Goal: Information Seeking & Learning: Learn about a topic

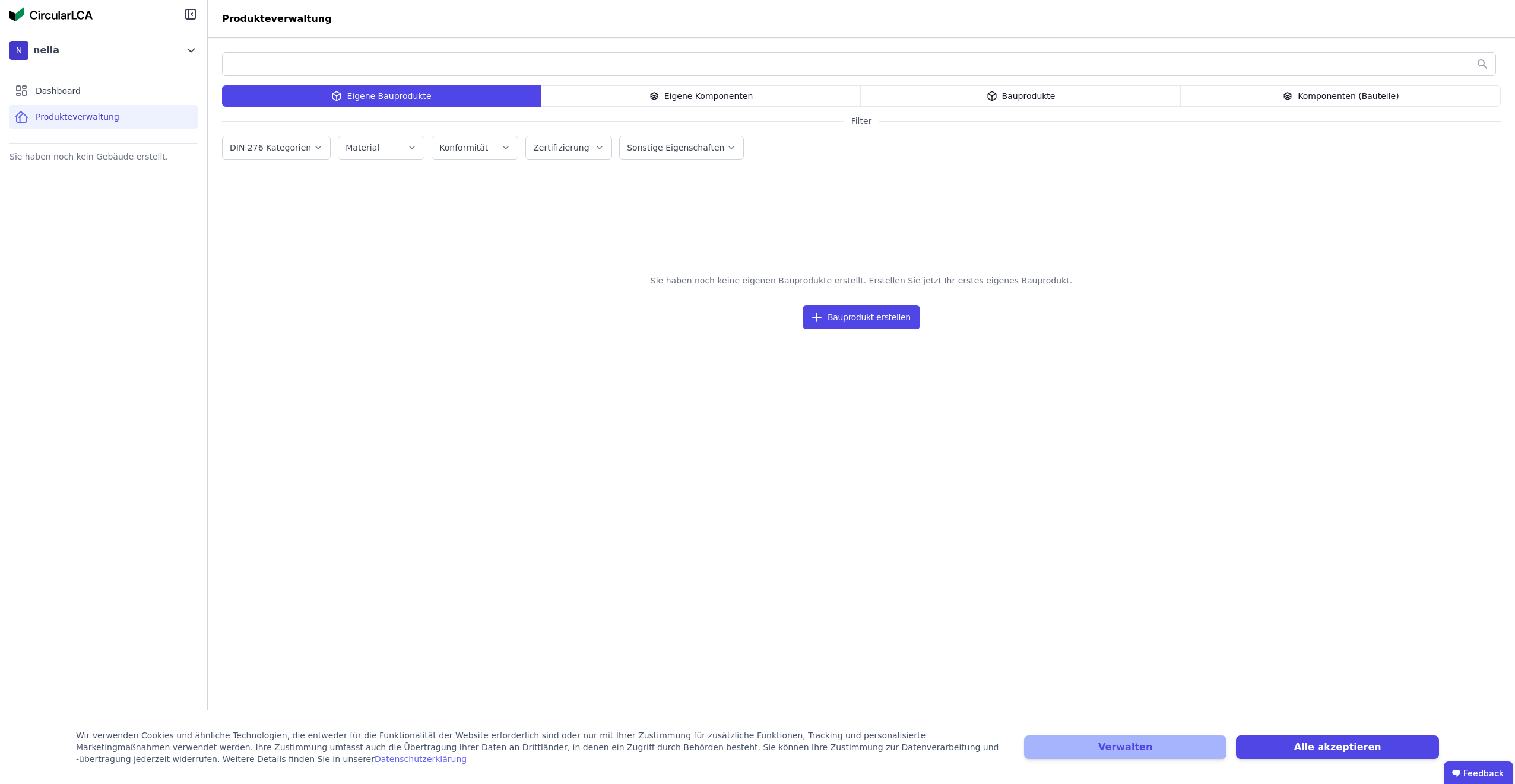
click at [1346, 99] on div "Komponenten (Bauteile)" at bounding box center [1340, 96] width 320 height 21
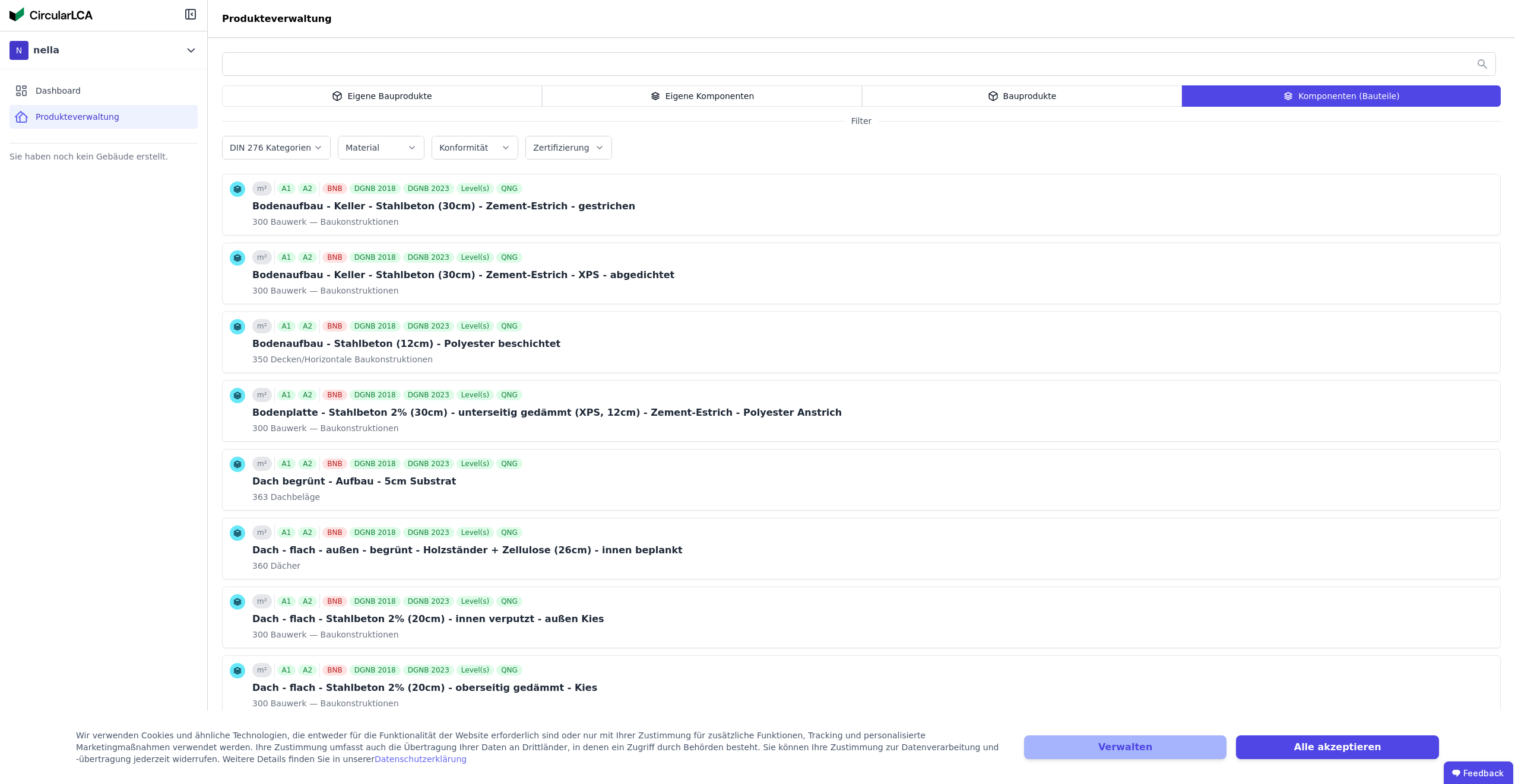
click at [407, 146] on icon "button" at bounding box center [412, 147] width 9 height 11
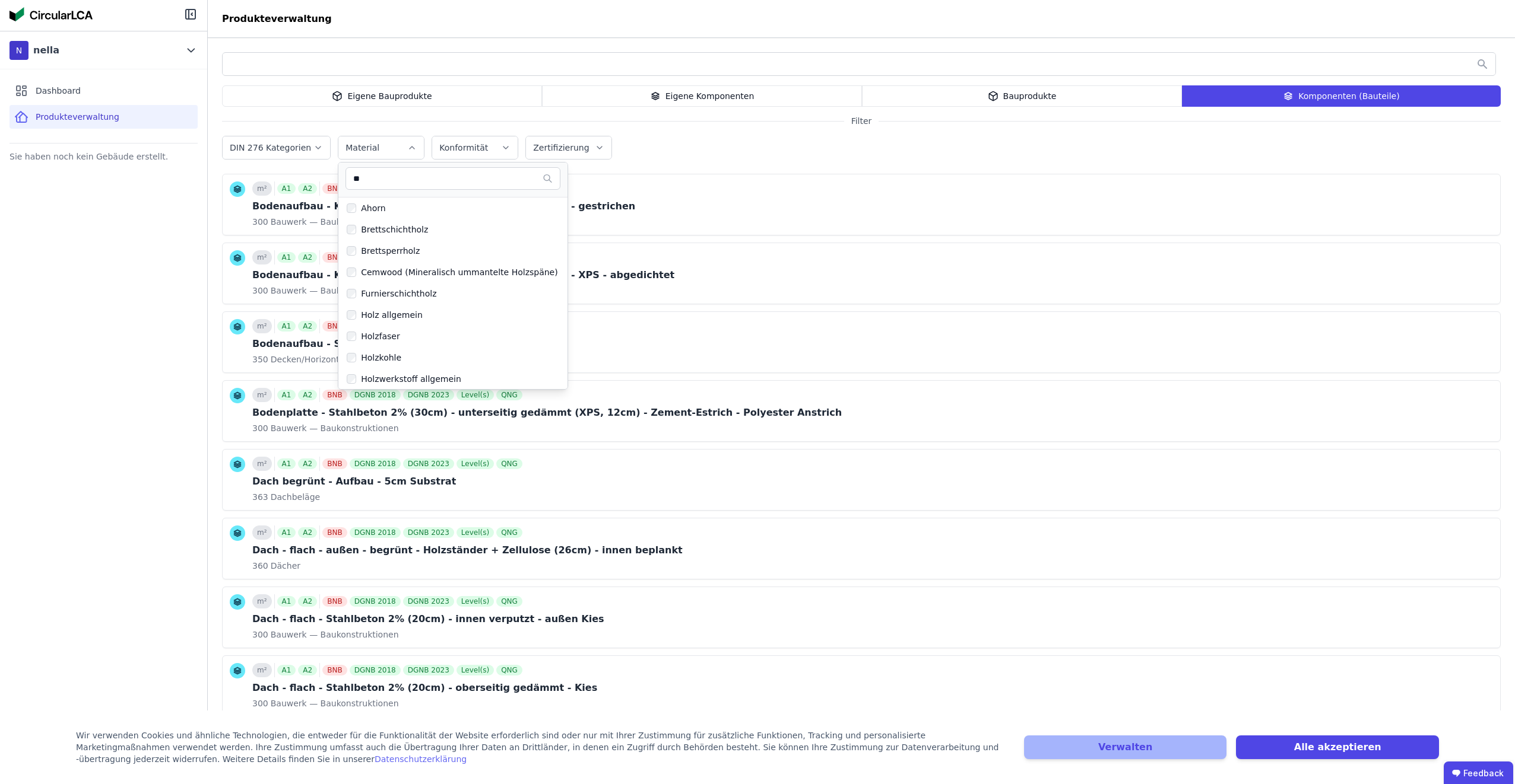
type input "***"
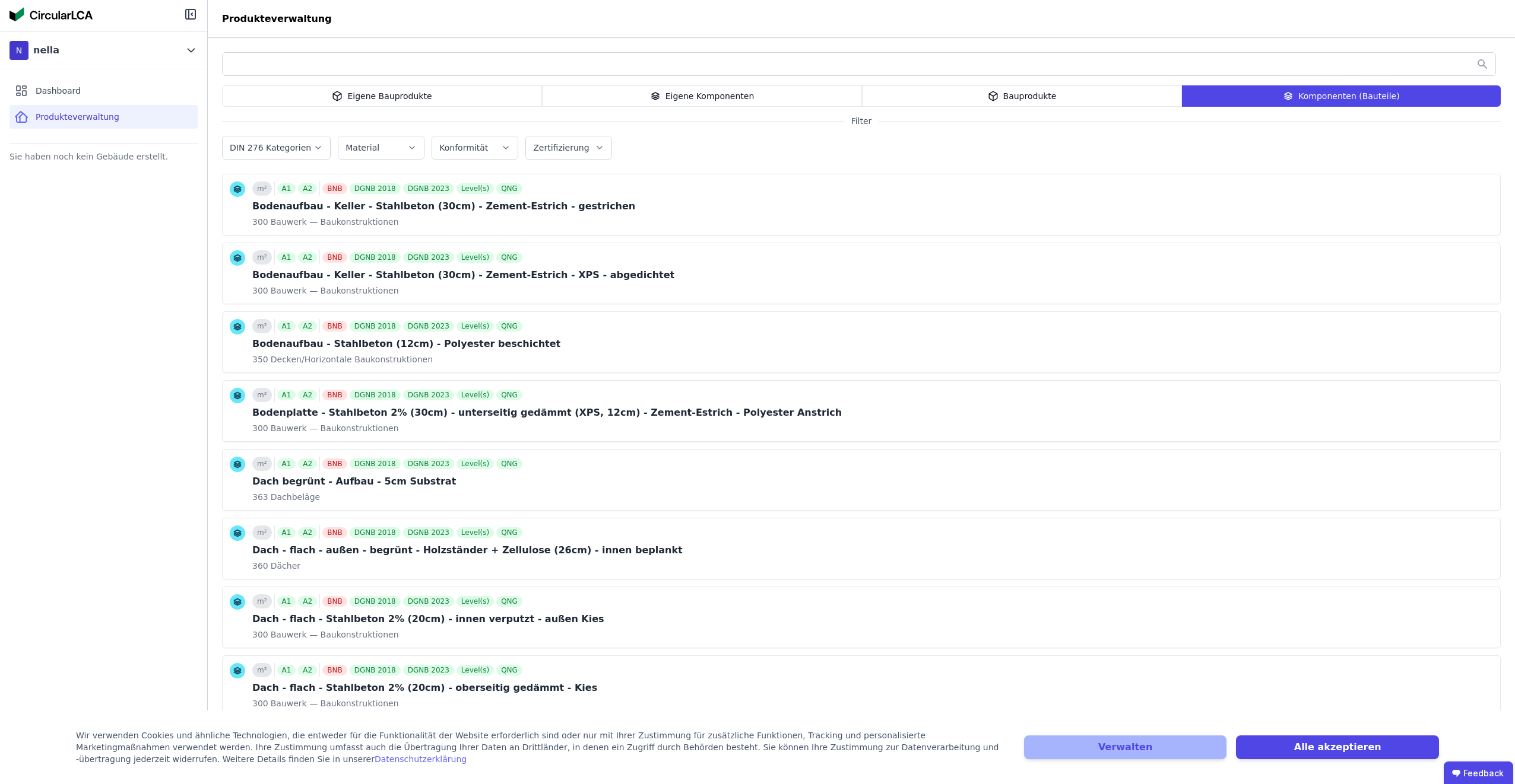
click at [314, 150] on icon "button" at bounding box center [318, 147] width 9 height 11
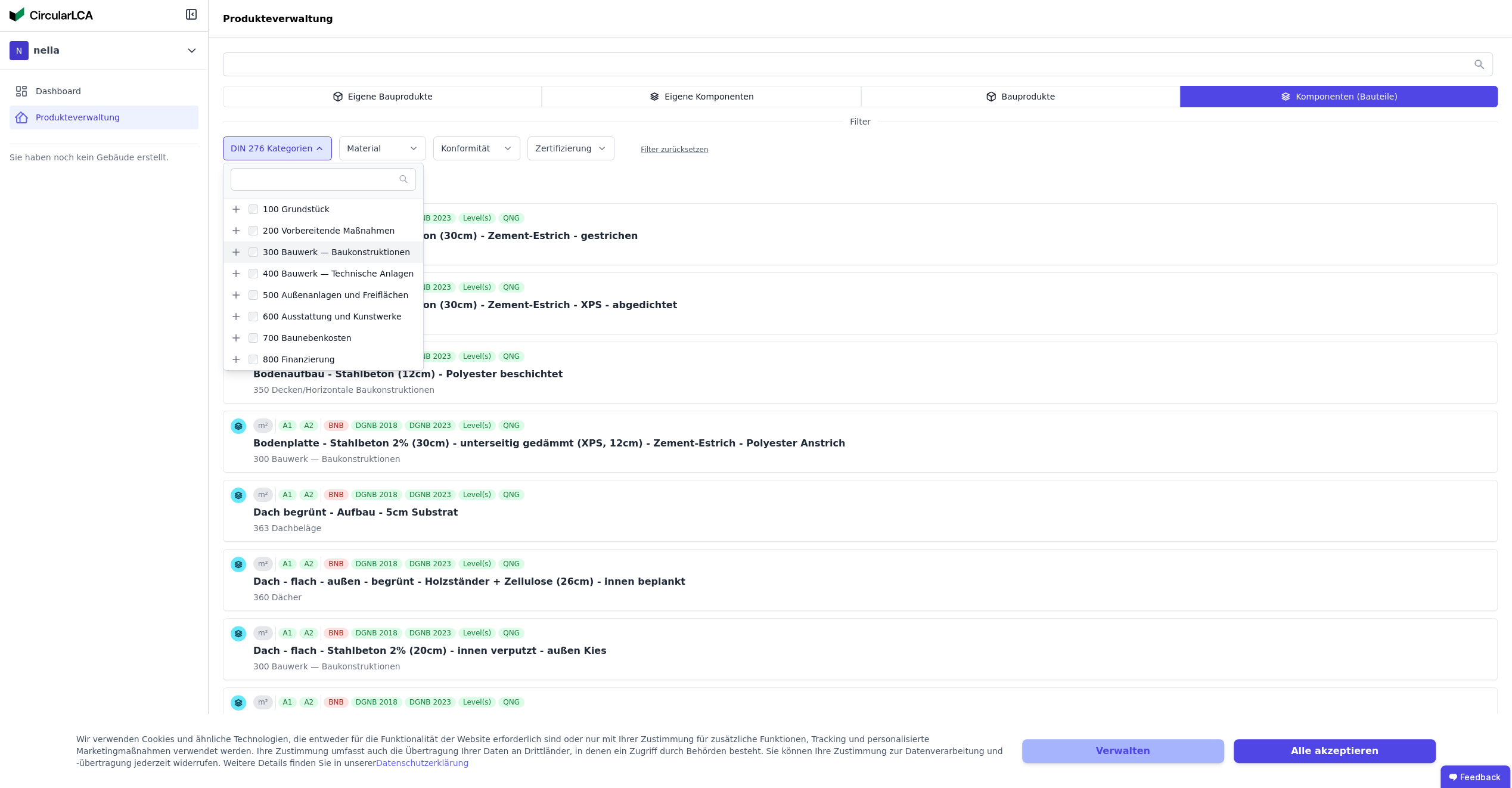
click at [235, 250] on icon at bounding box center [236, 253] width 11 height 11
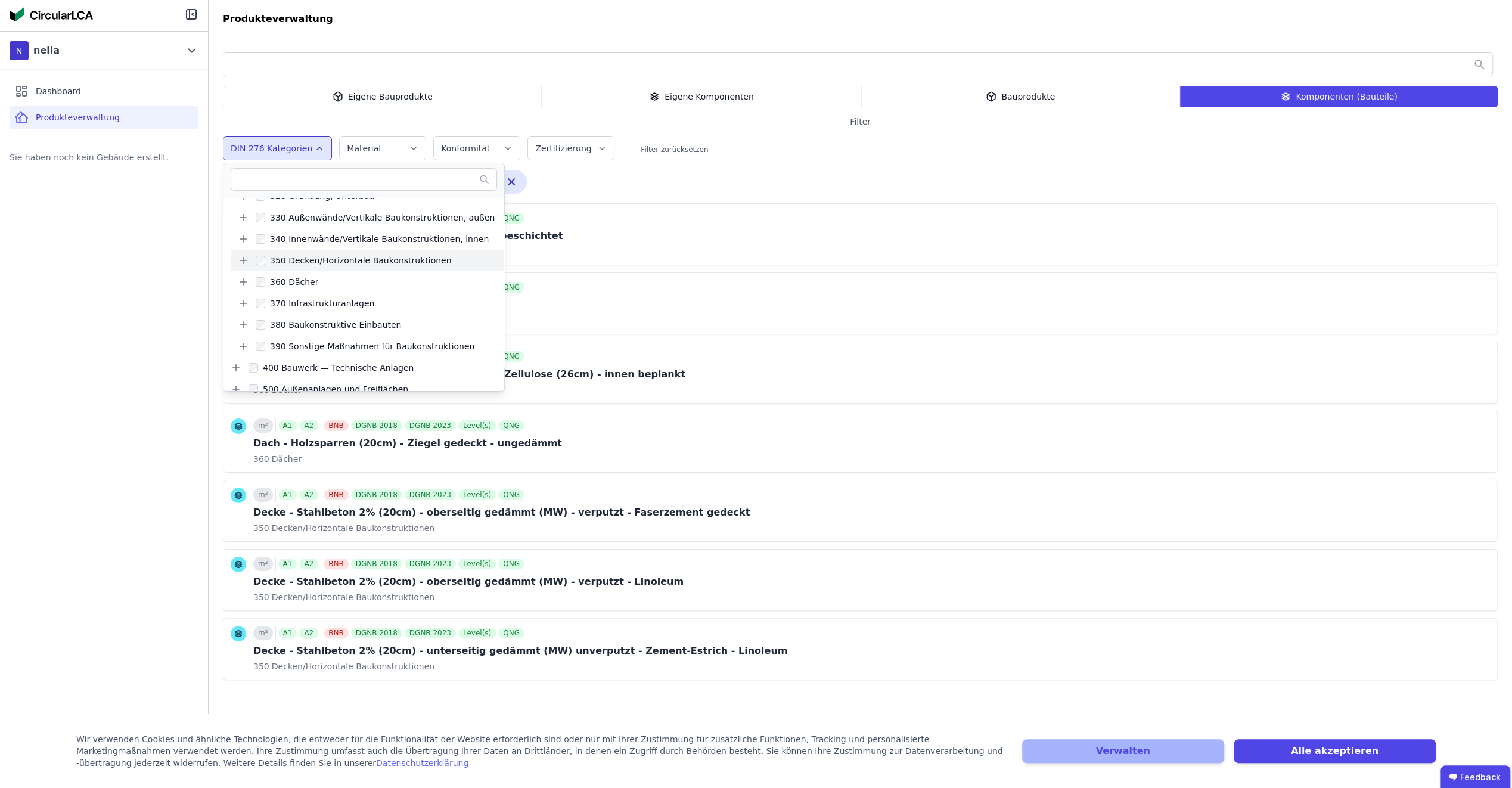
scroll to position [171, 0]
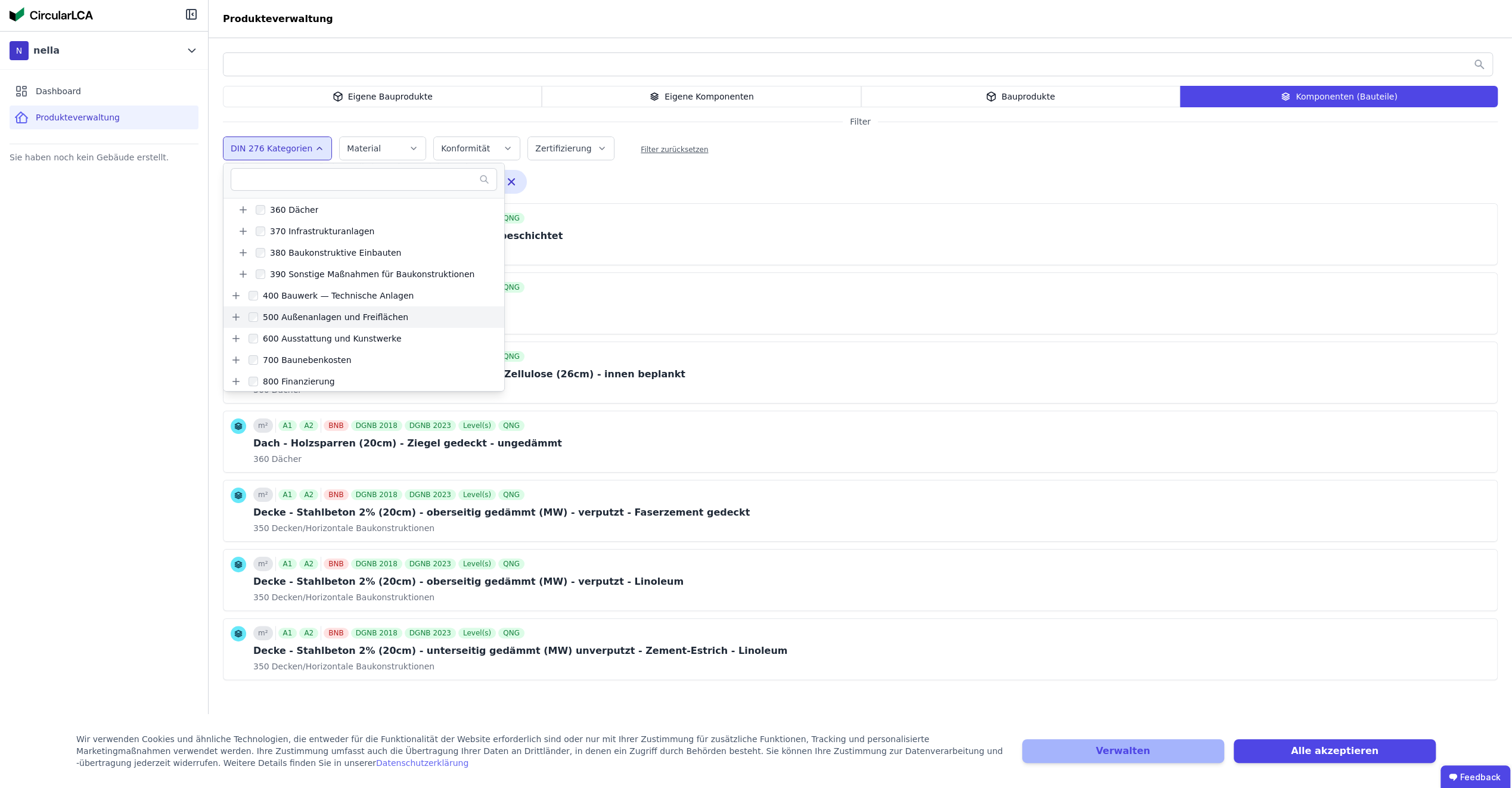
click at [235, 314] on icon at bounding box center [236, 317] width 11 height 11
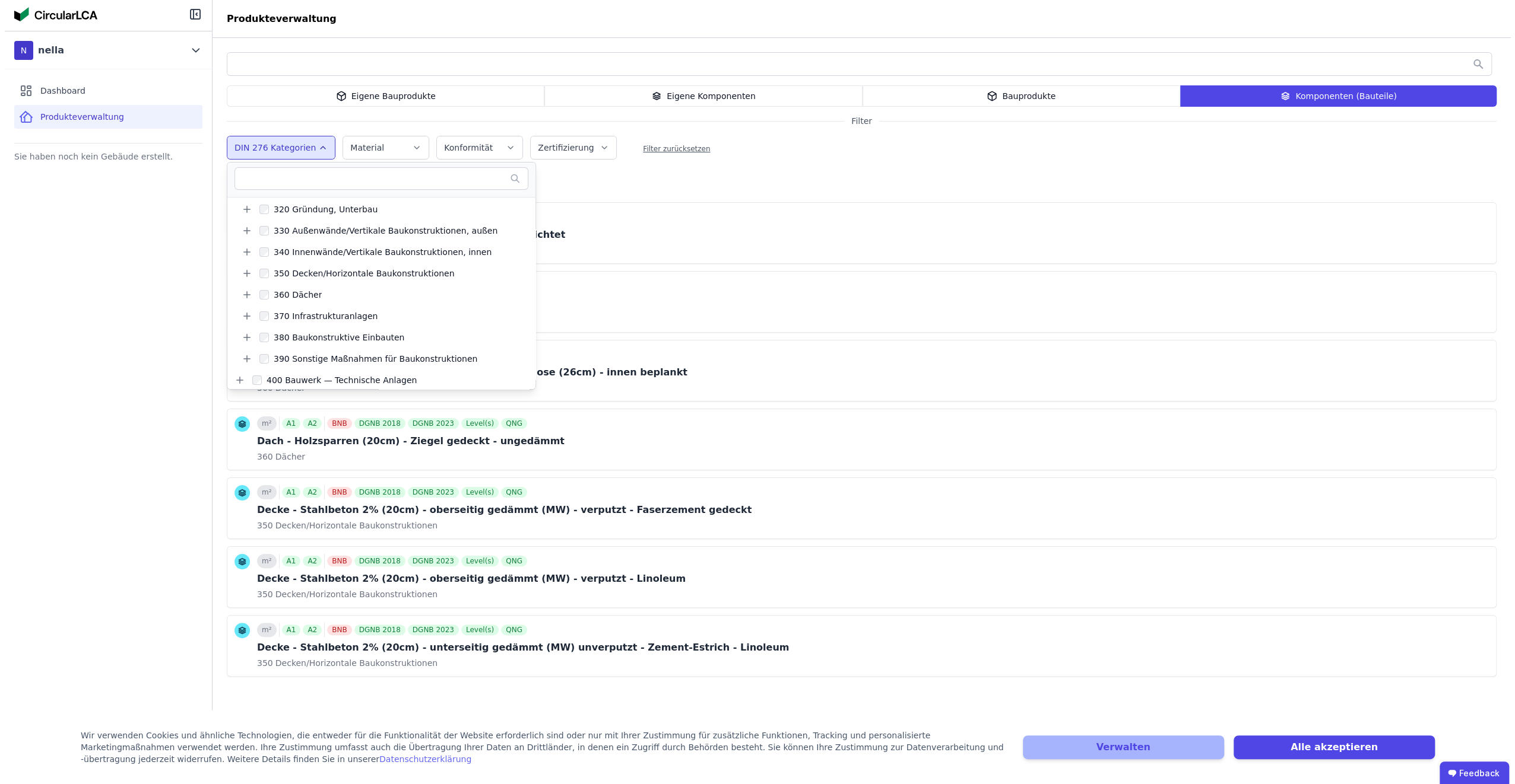
scroll to position [66, 0]
click at [172, 292] on div "Sie haben noch kein Gebäude erstellt." at bounding box center [104, 431] width 207 height 565
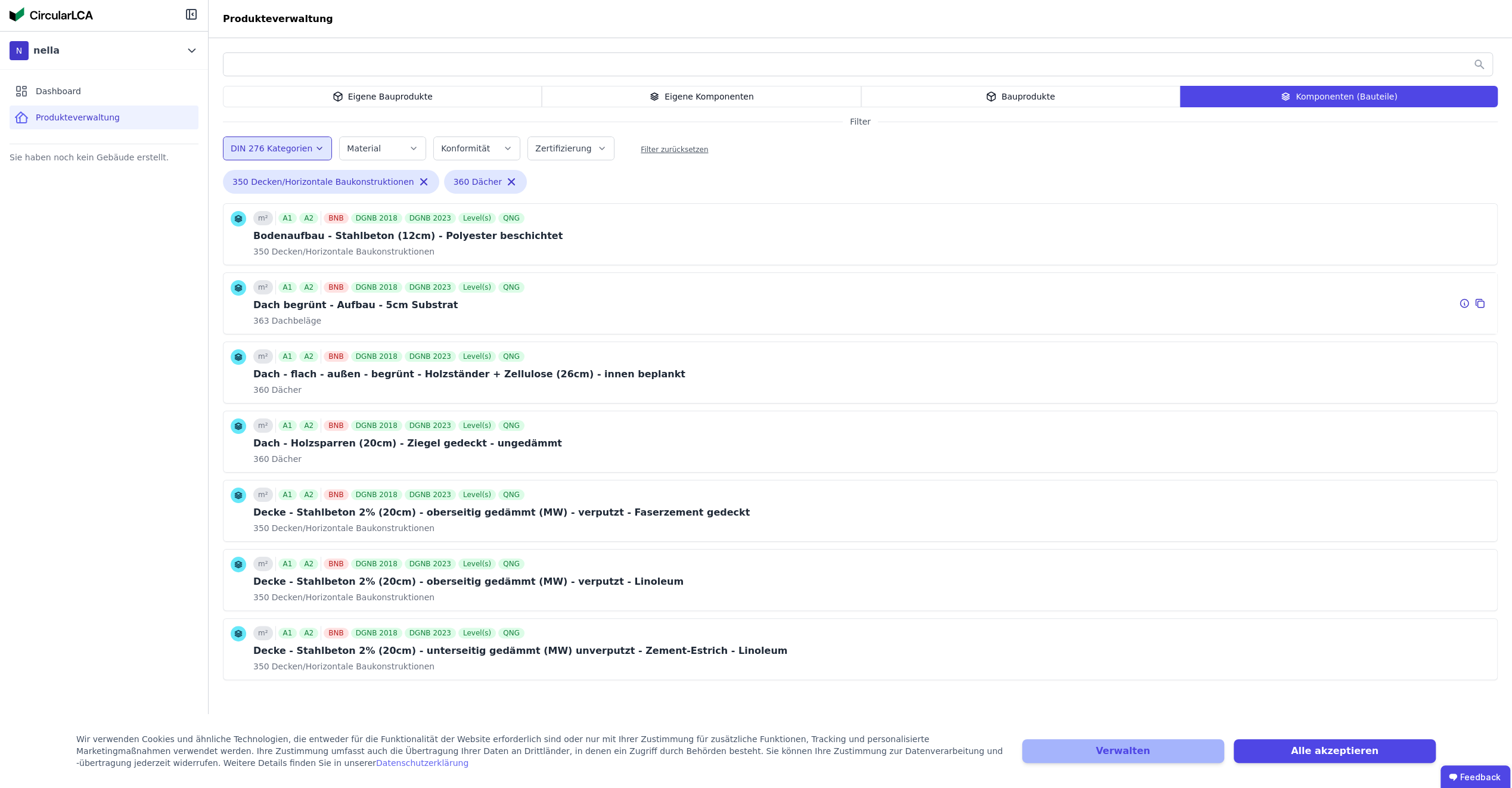
click at [379, 310] on div "Dach begrünt - Aufbau - 5cm Substrat" at bounding box center [390, 305] width 273 height 15
click at [287, 324] on span "Dachbeläge" at bounding box center [295, 320] width 52 height 12
click at [1465, 303] on icon at bounding box center [1464, 303] width 11 height 15
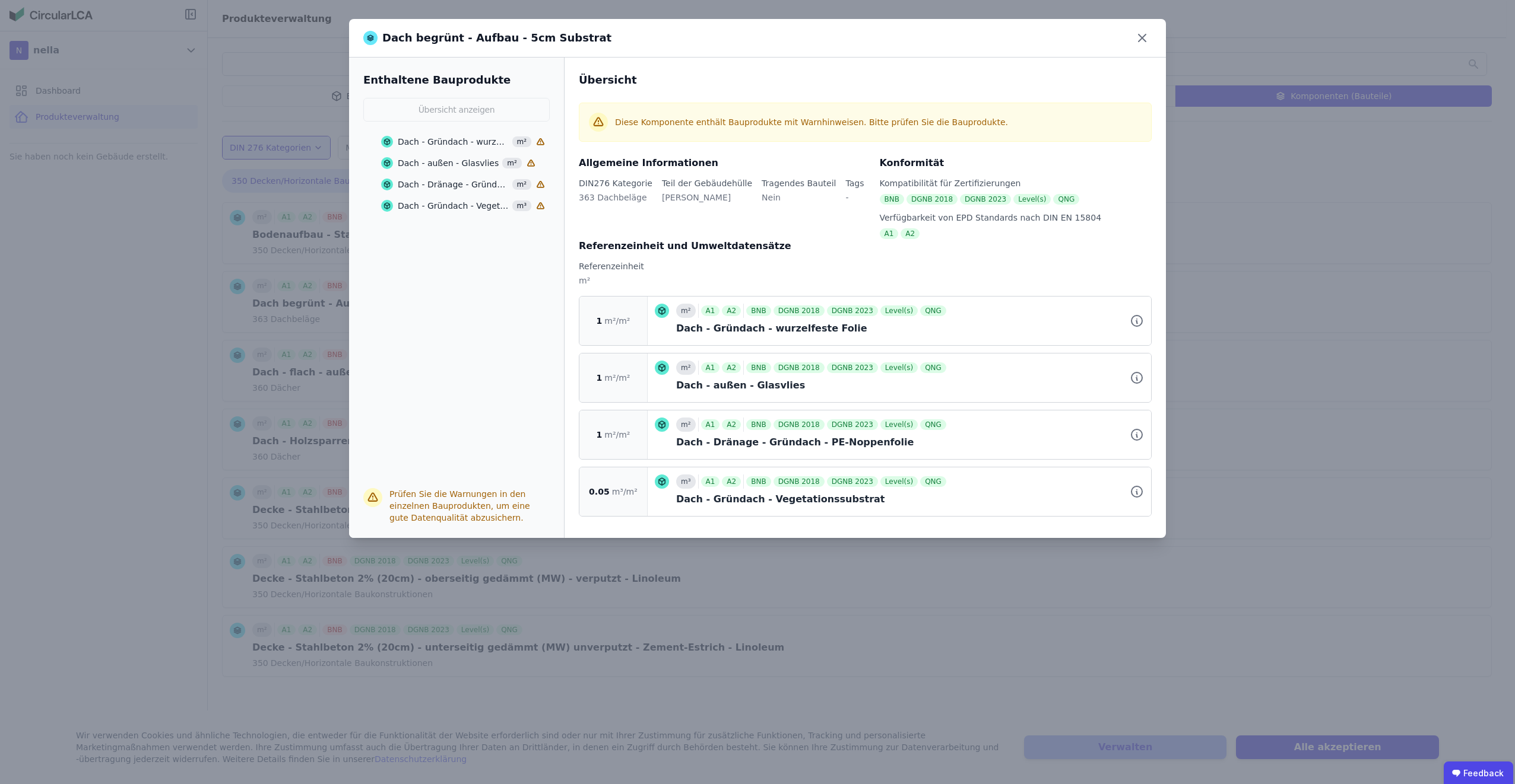
click at [794, 480] on div "DGNB 2018" at bounding box center [799, 482] width 51 height 11
click at [659, 481] on icon at bounding box center [662, 481] width 7 height 7
click at [612, 492] on span "m³/m²" at bounding box center [624, 491] width 25 height 11
click at [695, 477] on div "m³ A1 A2 BNB DGNB 2018 DGNB 2023 Level(s) QNG" at bounding box center [910, 481] width 468 height 15
click at [447, 204] on div "Dach - Gründach - Vegetationssubstrat" at bounding box center [453, 205] width 111 height 11
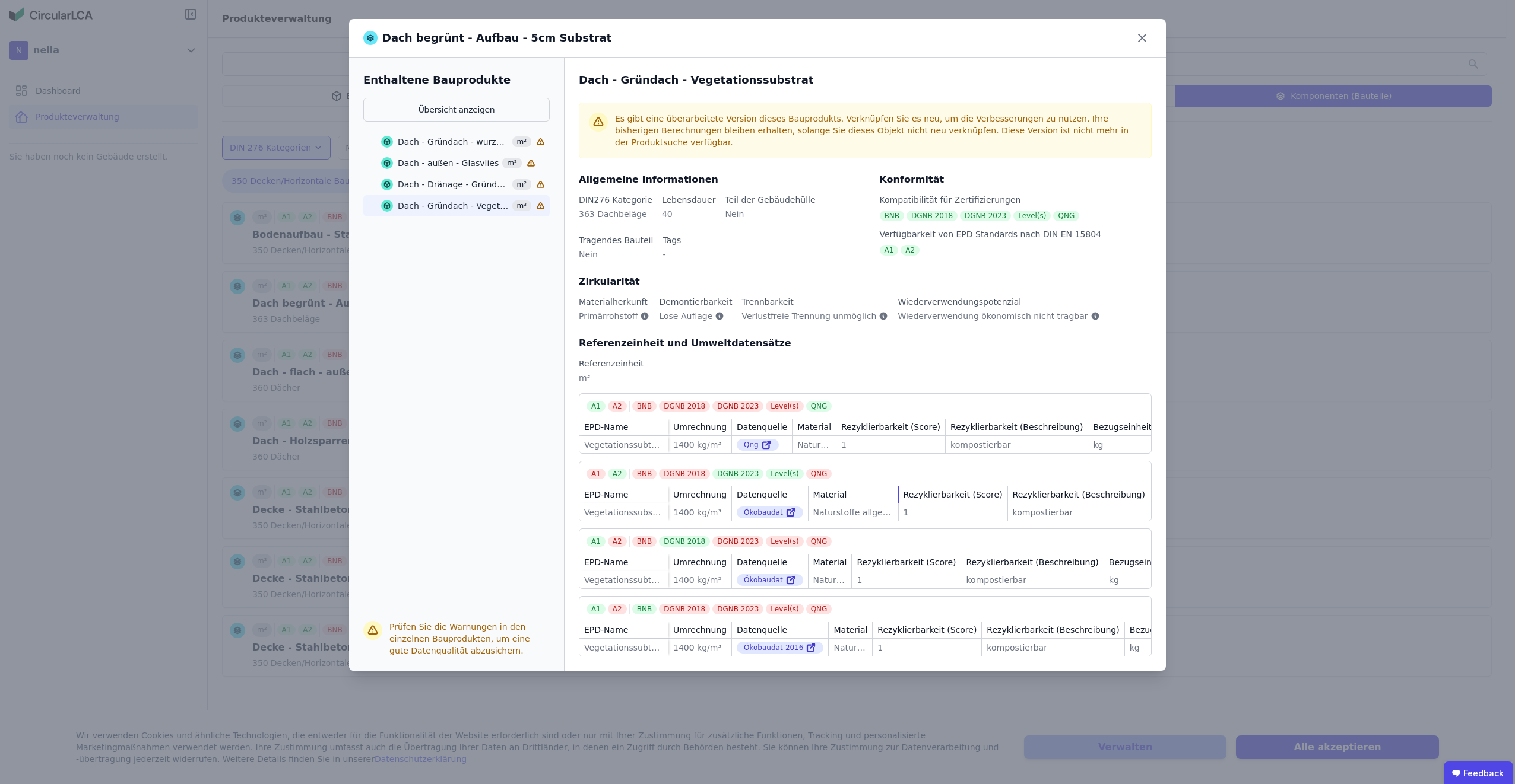
drag, startPoint x: 833, startPoint y: 484, endPoint x: 912, endPoint y: 494, distance: 79.6
click at [912, 494] on tr "EPD-Name Umrechnung Datenquelle Material Rezyklierbarkeit (Score) Rezyklierbark…" at bounding box center [1014, 495] width 869 height 17
